Goal: Find contact information: Find contact information

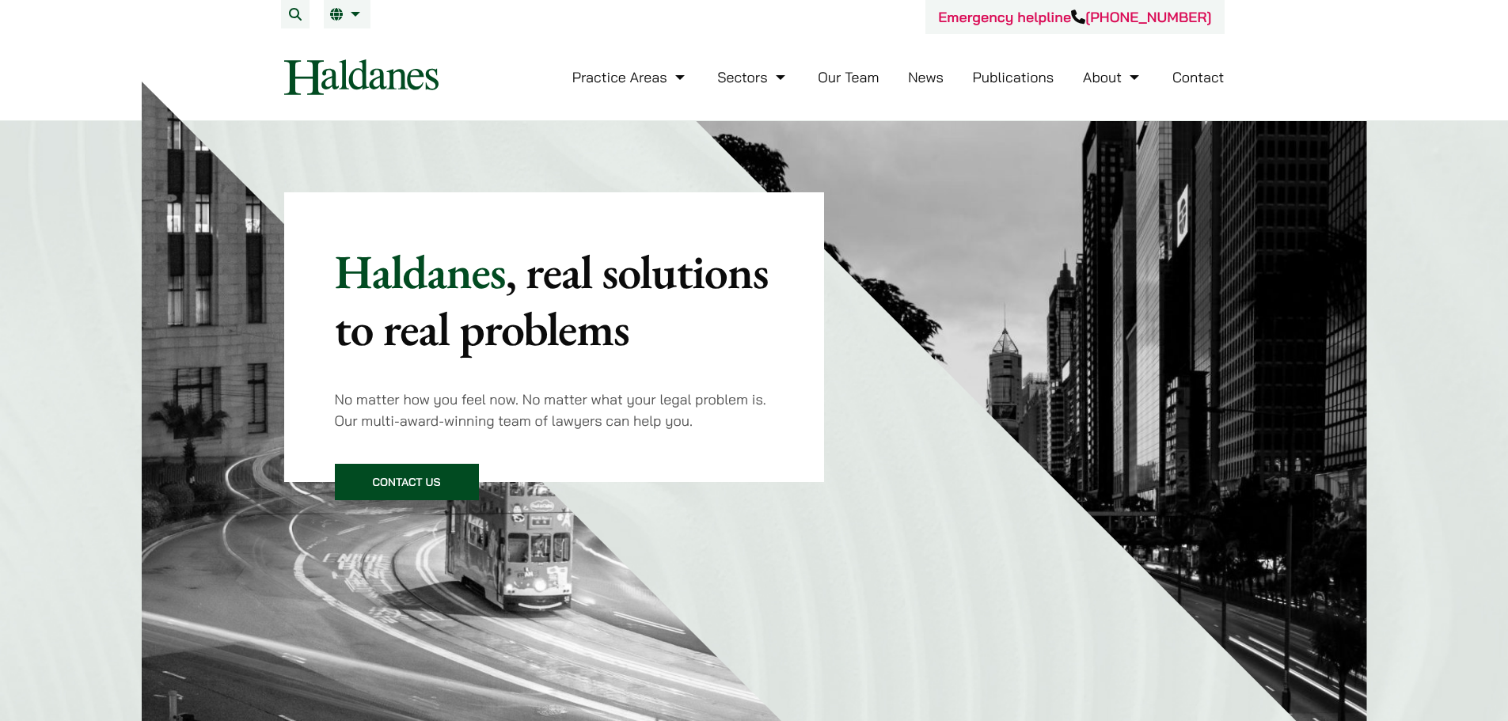
click at [1203, 79] on link "Contact" at bounding box center [1198, 77] width 52 height 18
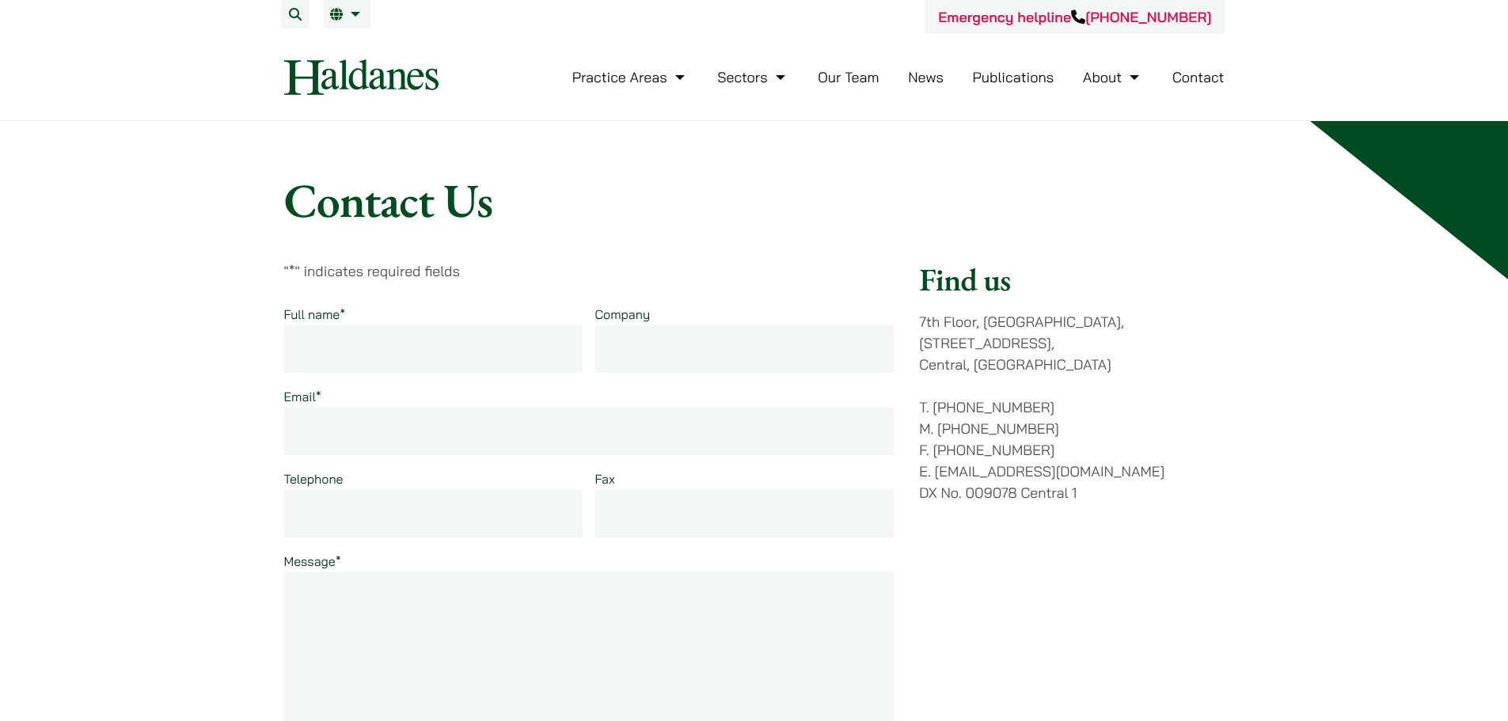
click at [847, 74] on link "Our Team" at bounding box center [848, 77] width 61 height 18
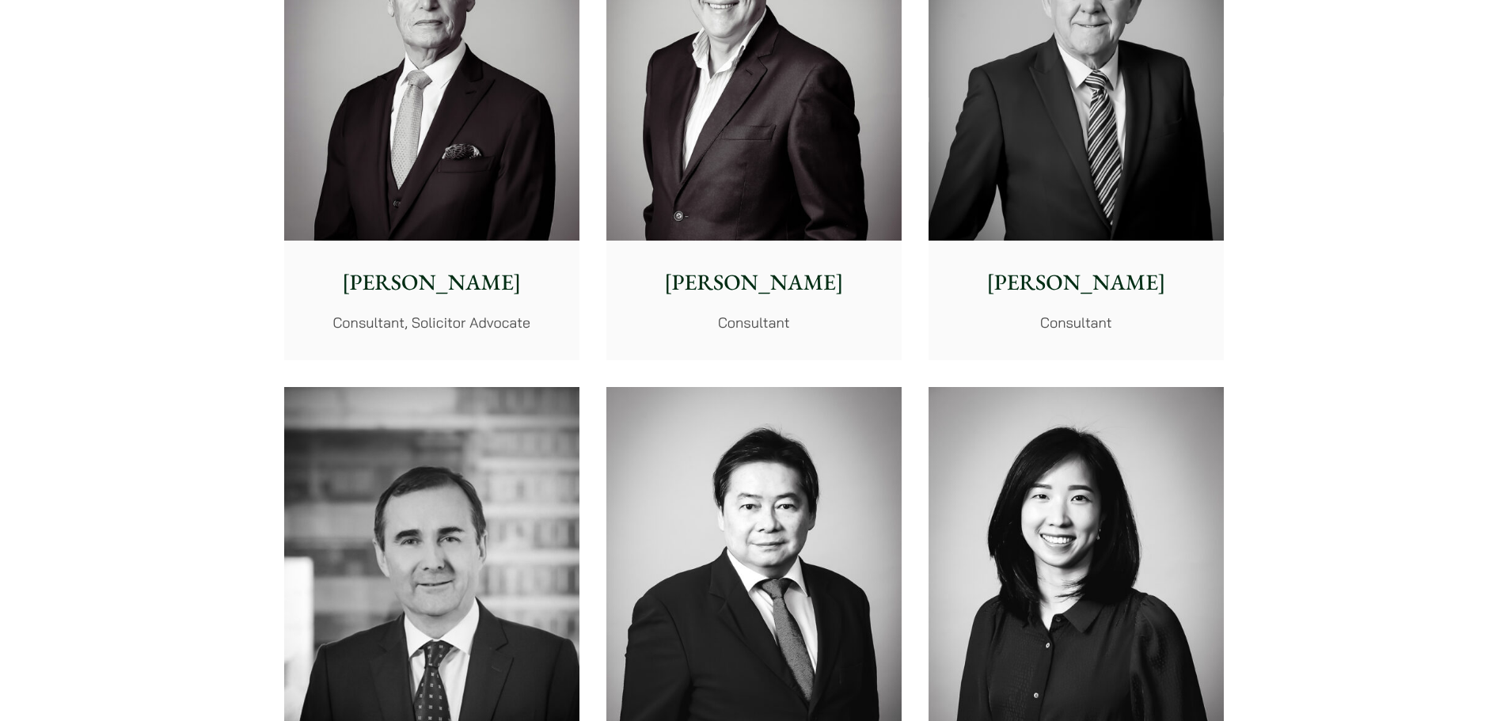
scroll to position [7677, 0]
